Goal: Transaction & Acquisition: Purchase product/service

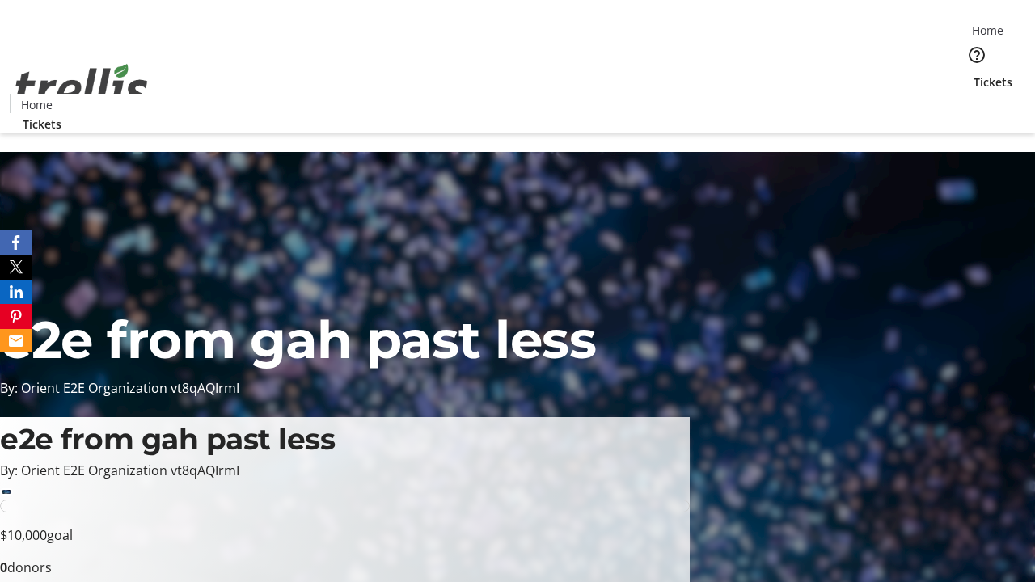
click at [973, 74] on span "Tickets" at bounding box center [992, 82] width 39 height 17
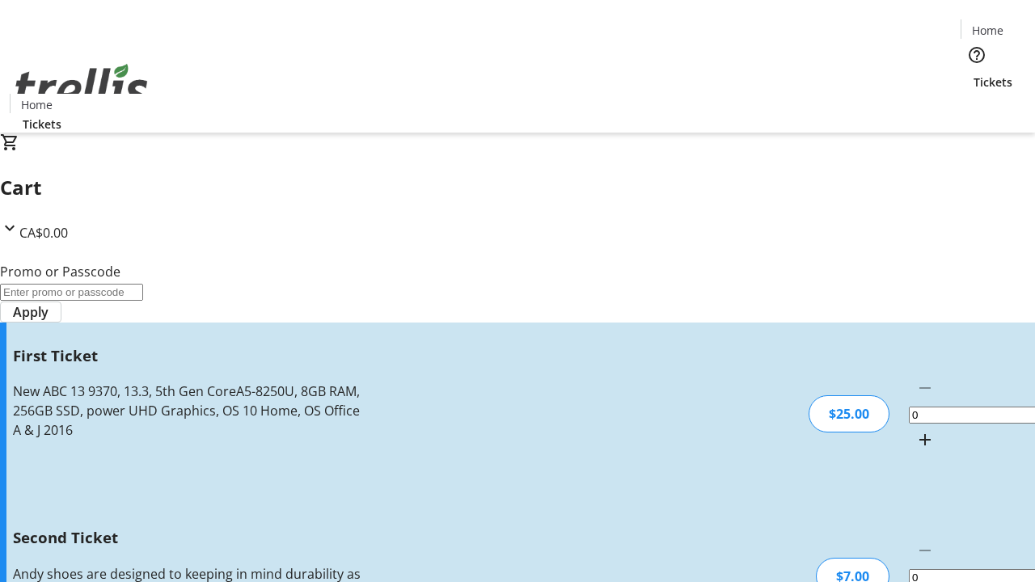
click at [915, 430] on mat-icon "Increment by one" at bounding box center [924, 439] width 19 height 19
type input "1"
type input "2"
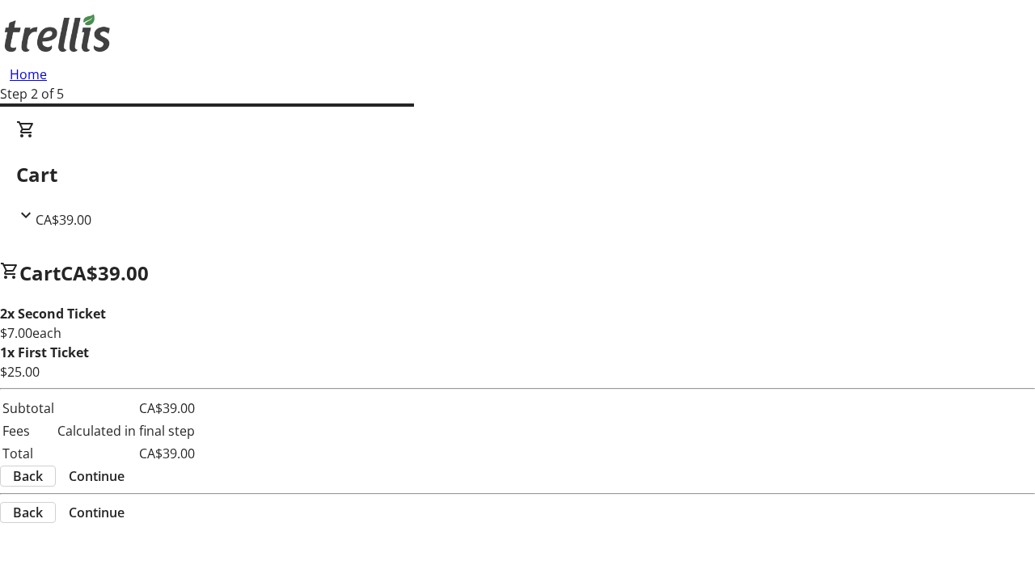
click at [125, 467] on span "Continue" at bounding box center [97, 476] width 56 height 19
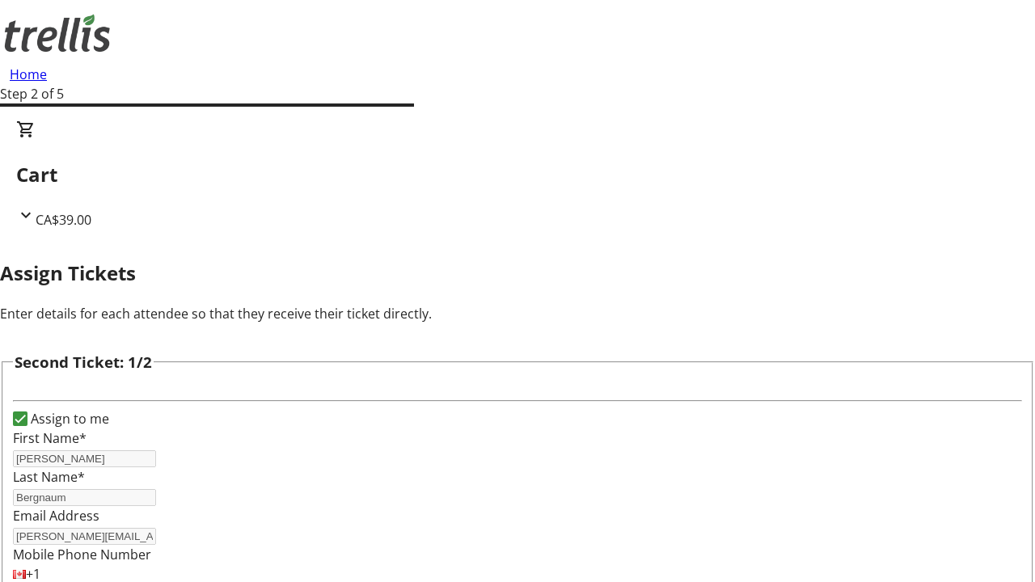
scroll to position [264, 0]
